Goal: Entertainment & Leisure: Consume media (video, audio)

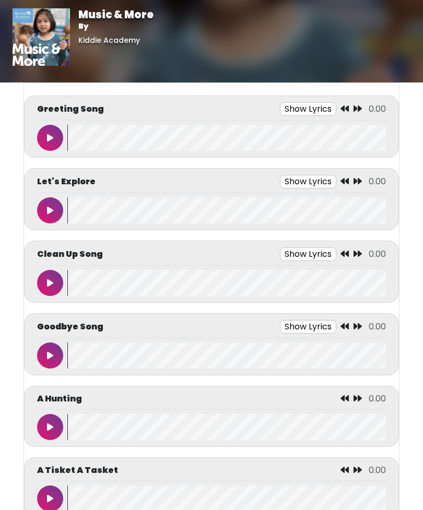
click at [47, 140] on icon at bounding box center [50, 138] width 6 height 8
click at [339, 110] on icon at bounding box center [338, 108] width 8 height 8
click at [115, 135] on wave at bounding box center [226, 138] width 318 height 26
click at [288, 108] on button "Show Lyrics" at bounding box center [292, 109] width 56 height 14
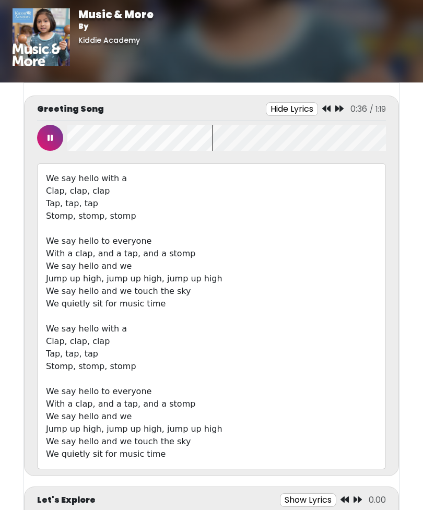
click at [213, 147] on wave at bounding box center [226, 138] width 318 height 26
click at [50, 139] on icon at bounding box center [50, 138] width 6 height 8
click at [40, 135] on button at bounding box center [50, 138] width 26 height 26
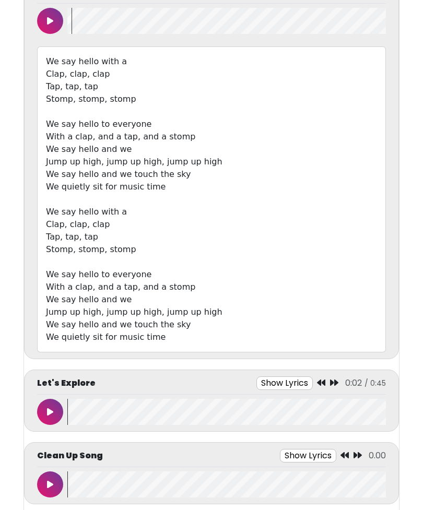
scroll to position [116, 0]
click at [52, 413] on icon at bounding box center [50, 412] width 6 height 8
click at [285, 386] on button "Show Lyrics" at bounding box center [284, 384] width 56 height 14
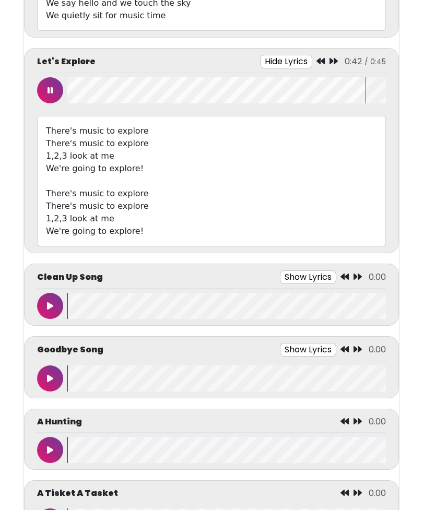
scroll to position [444, 0]
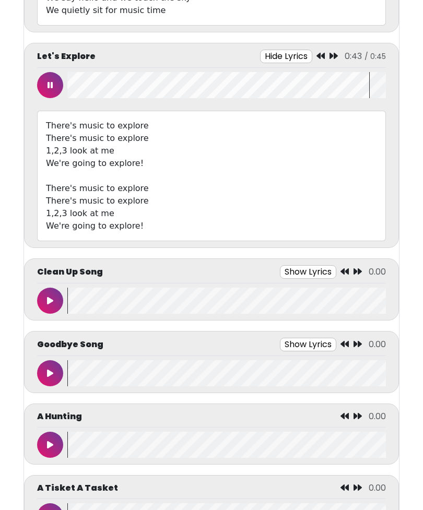
click at [49, 77] on button at bounding box center [50, 85] width 26 height 26
click at [50, 440] on button at bounding box center [50, 445] width 26 height 26
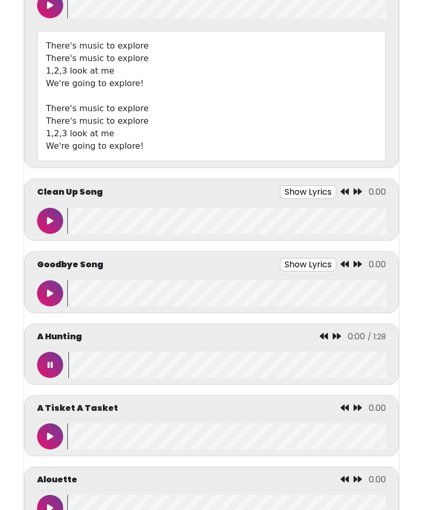
scroll to position [515, 0]
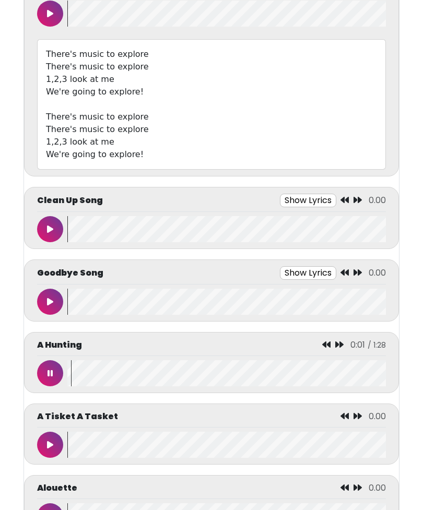
click at [45, 374] on button at bounding box center [50, 373] width 26 height 26
click at [44, 381] on button at bounding box center [50, 373] width 26 height 26
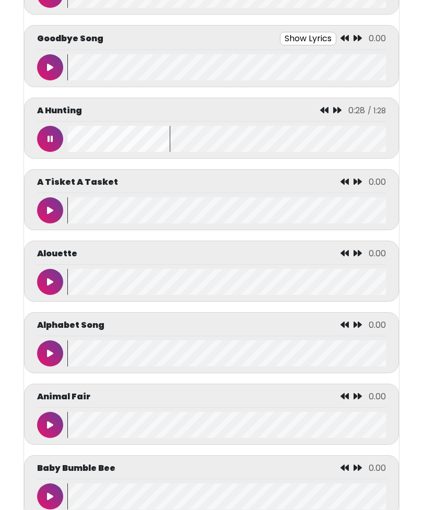
scroll to position [749, 0]
click at [43, 352] on button at bounding box center [50, 353] width 26 height 26
click at [49, 361] on button at bounding box center [50, 353] width 26 height 26
click at [49, 357] on icon at bounding box center [50, 353] width 6 height 8
click at [30, 350] on div "Alphabet Song 1:08 / 1:52" at bounding box center [211, 342] width 375 height 61
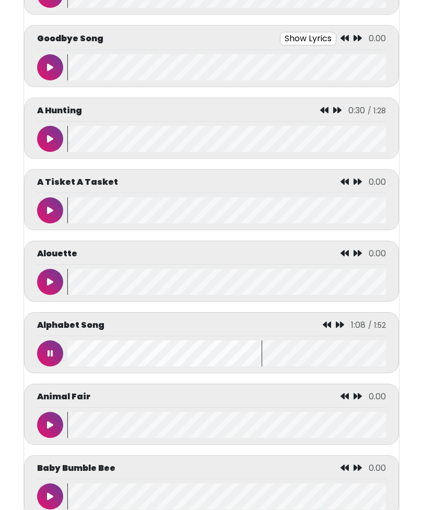
click at [51, 353] on icon at bounding box center [49, 353] width 5 height 8
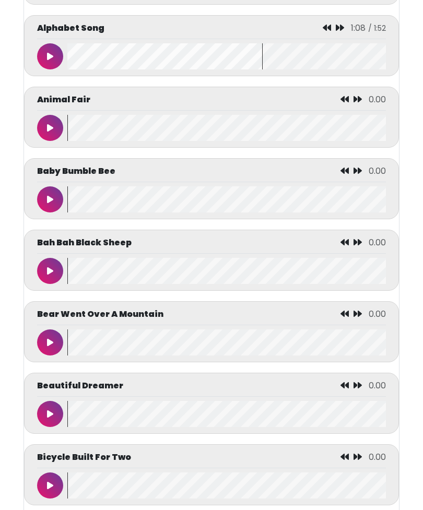
scroll to position [1047, 0]
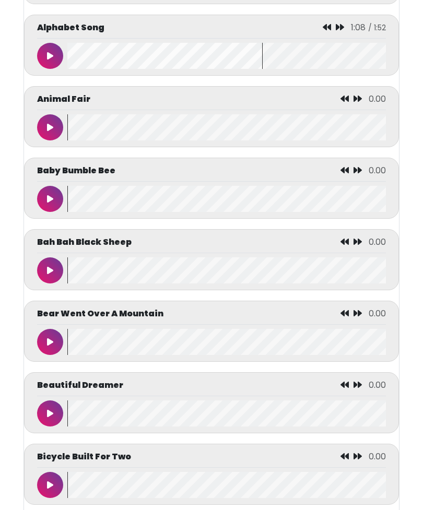
click at [55, 201] on button at bounding box center [50, 199] width 26 height 26
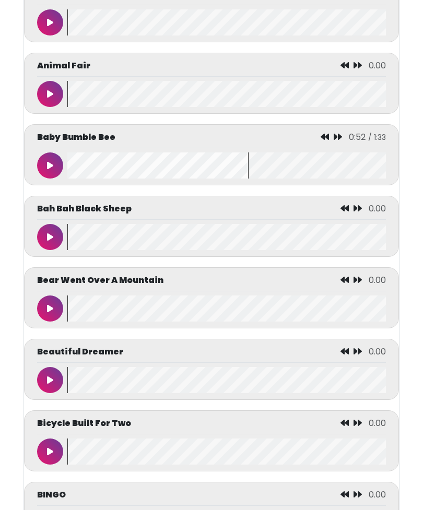
scroll to position [1080, 0]
